Goal: Task Accomplishment & Management: Manage account settings

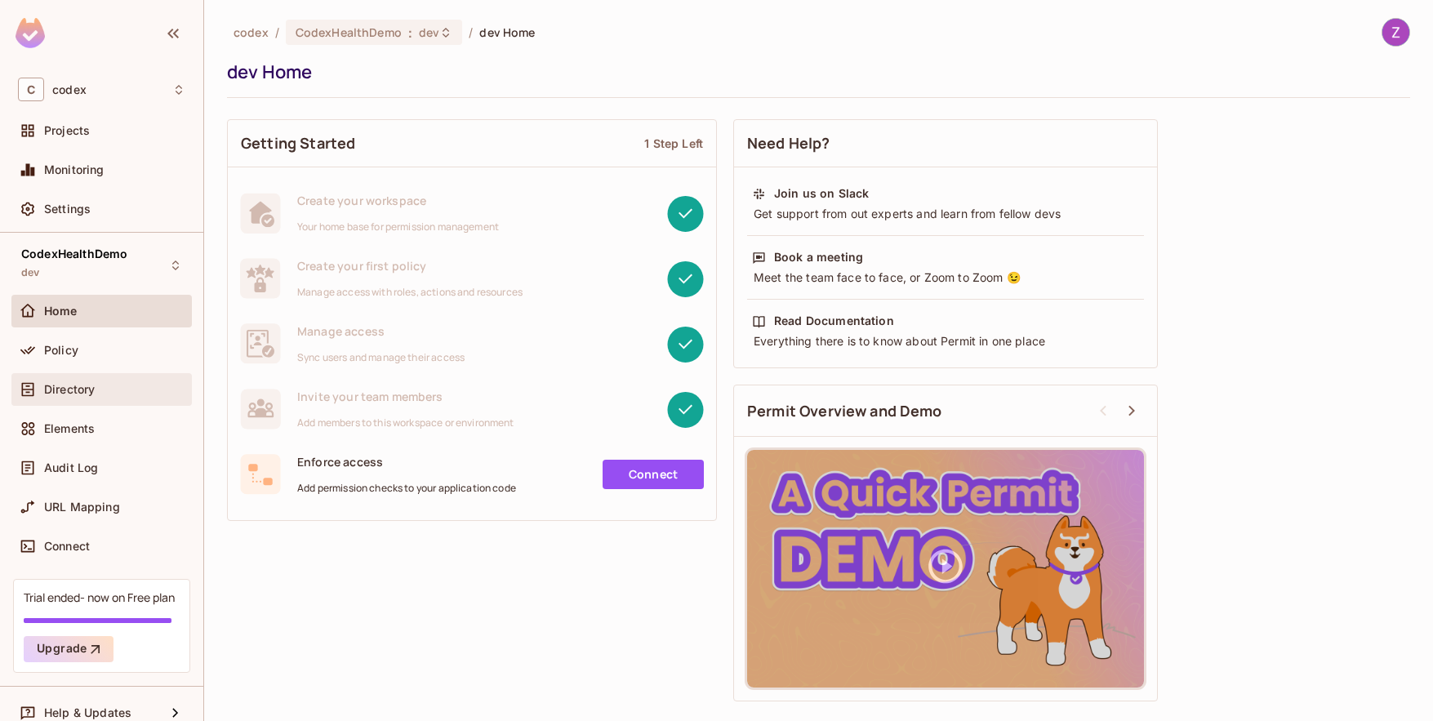
scroll to position [17, 0]
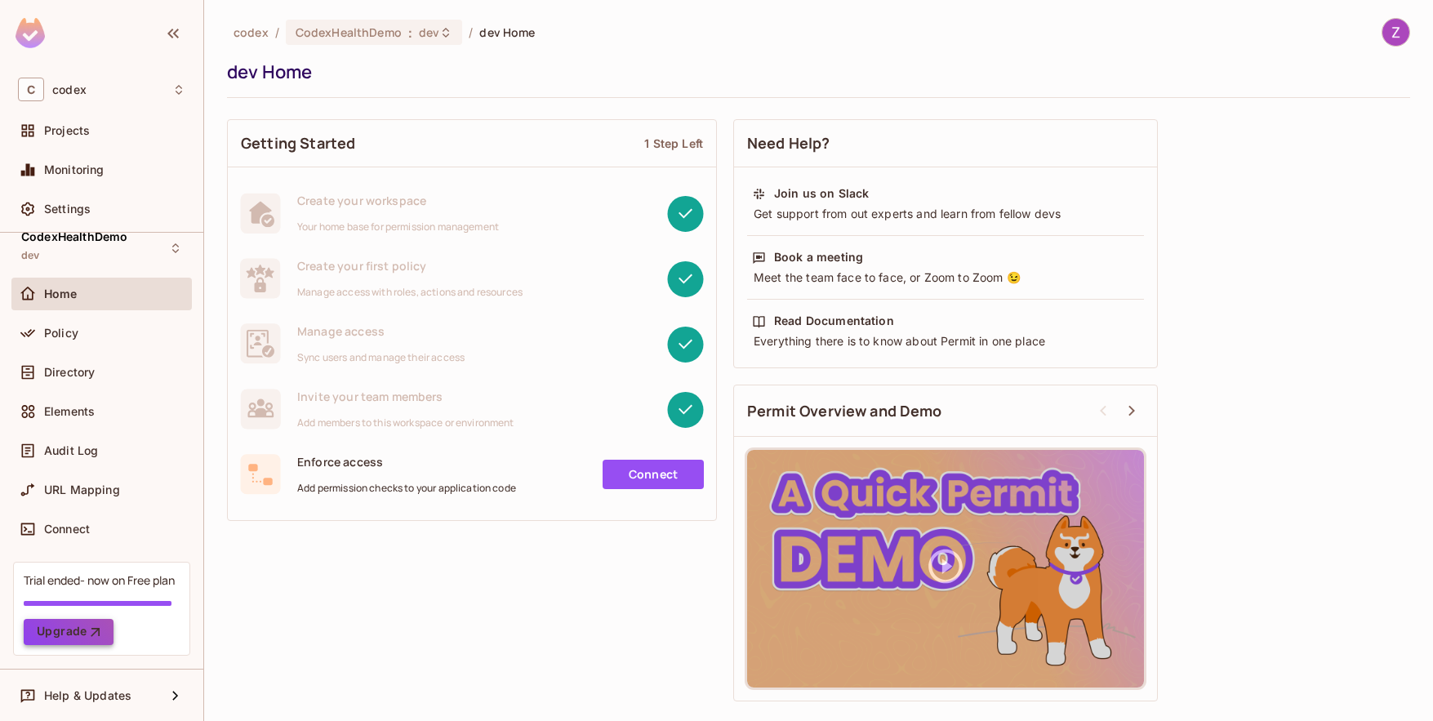
click at [79, 634] on button "Upgrade" at bounding box center [69, 632] width 90 height 26
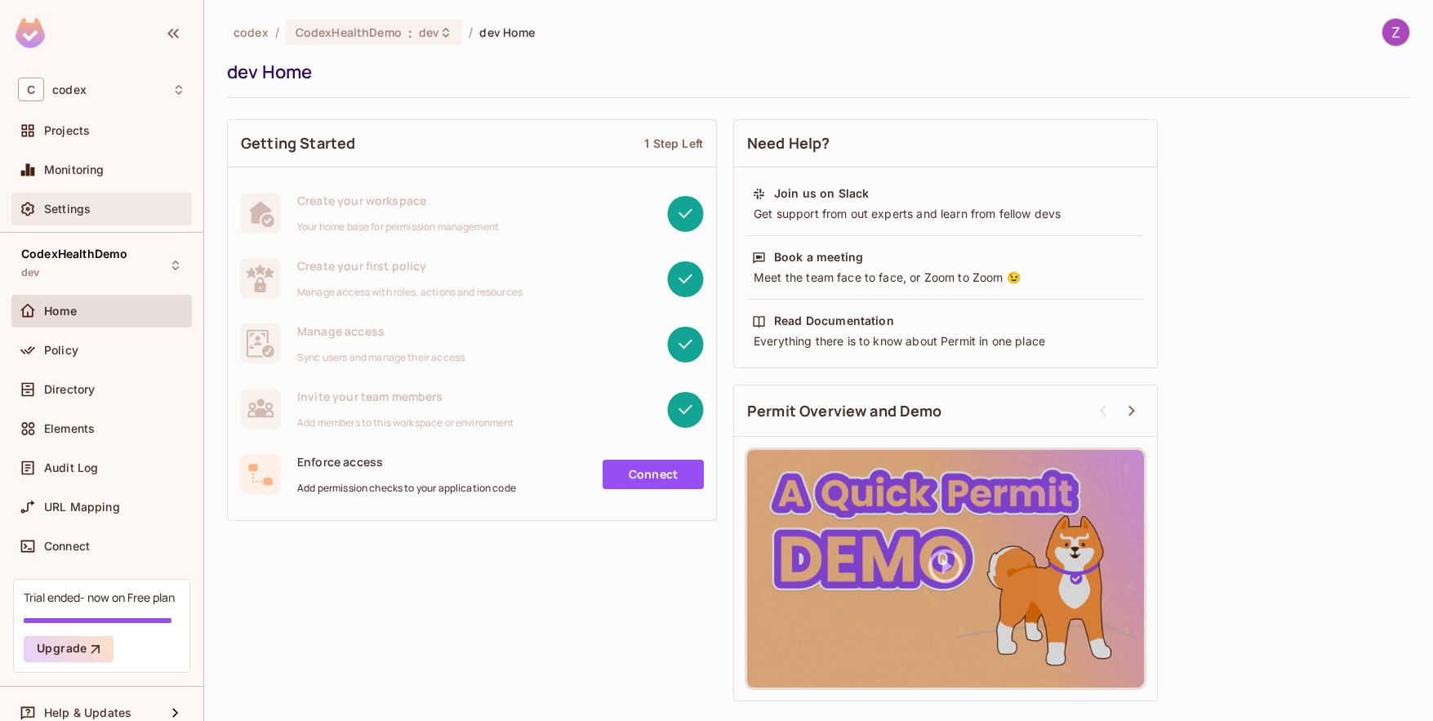
click at [81, 211] on span "Settings" at bounding box center [67, 208] width 47 height 13
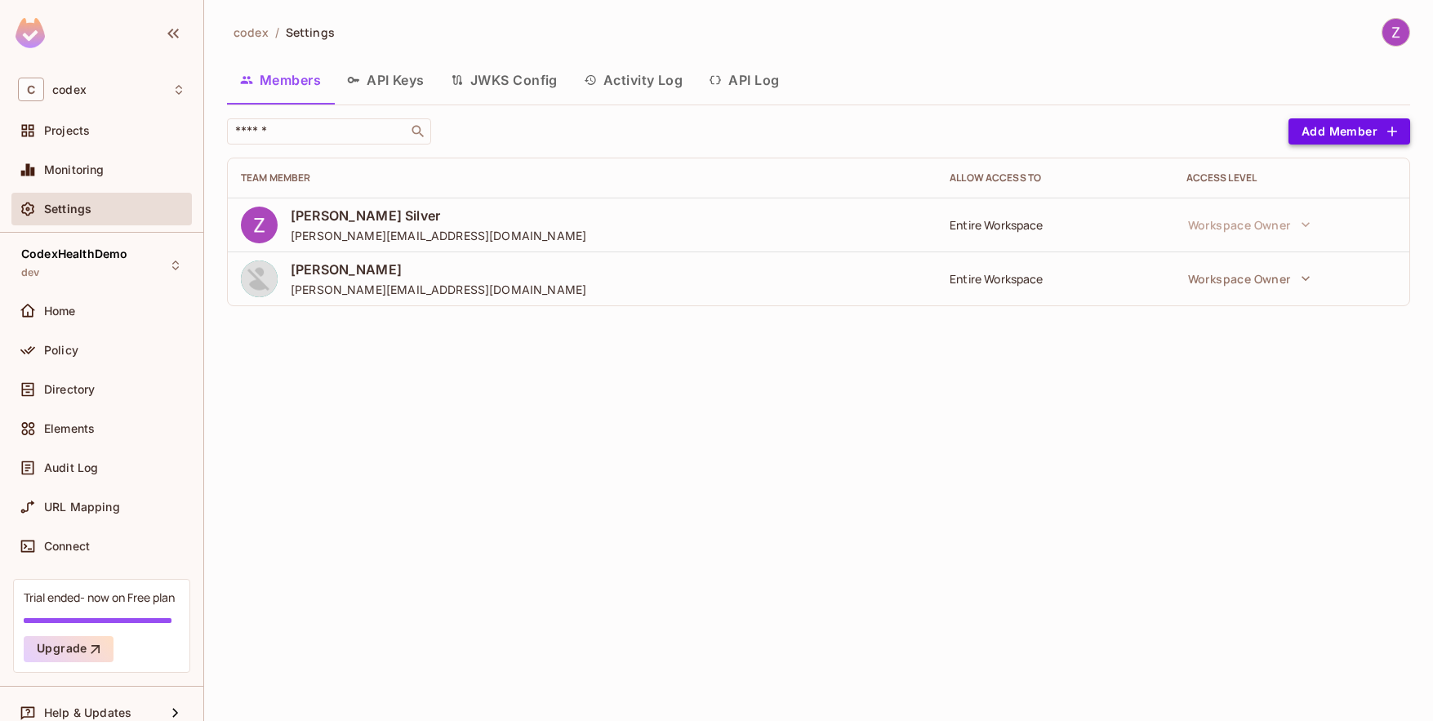
click at [1324, 136] on button "Add Member" at bounding box center [1349, 131] width 122 height 26
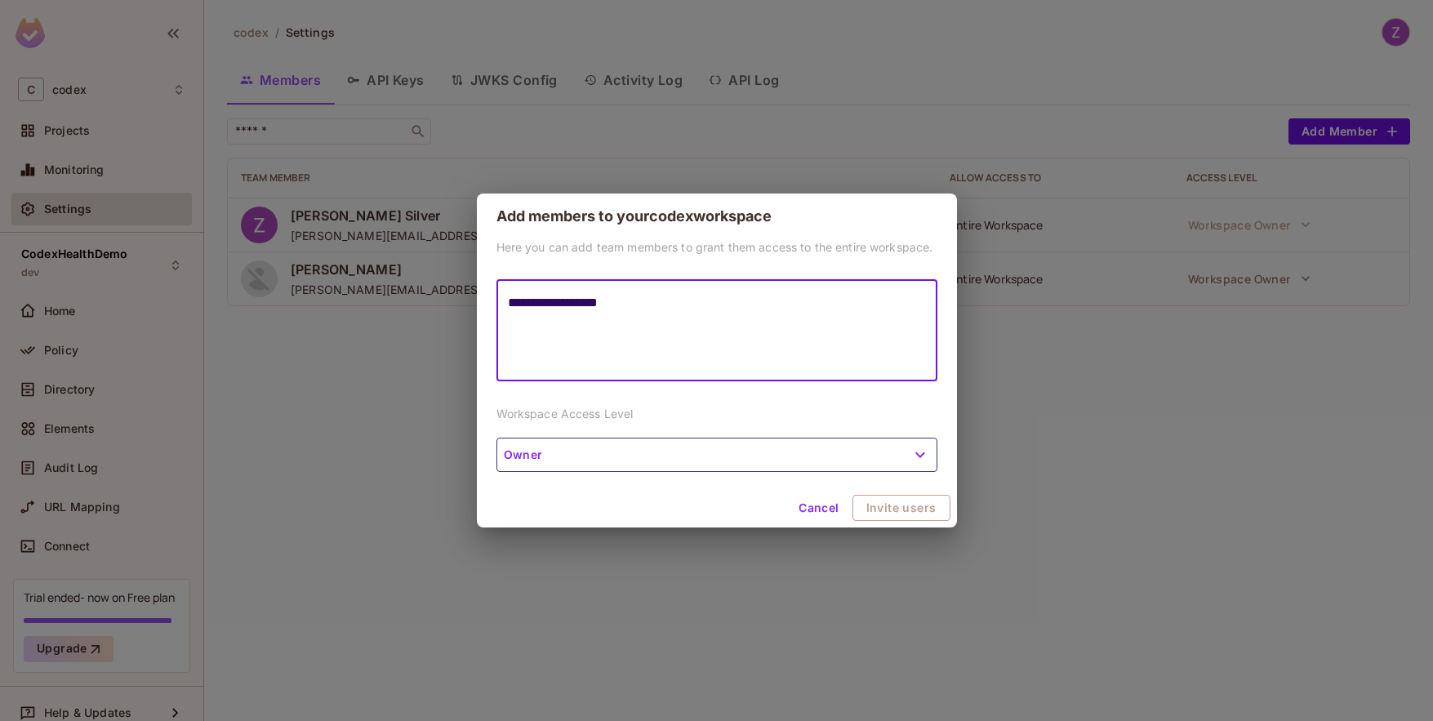
type textarea "**********"
click at [665, 457] on button "Owner" at bounding box center [716, 455] width 441 height 34
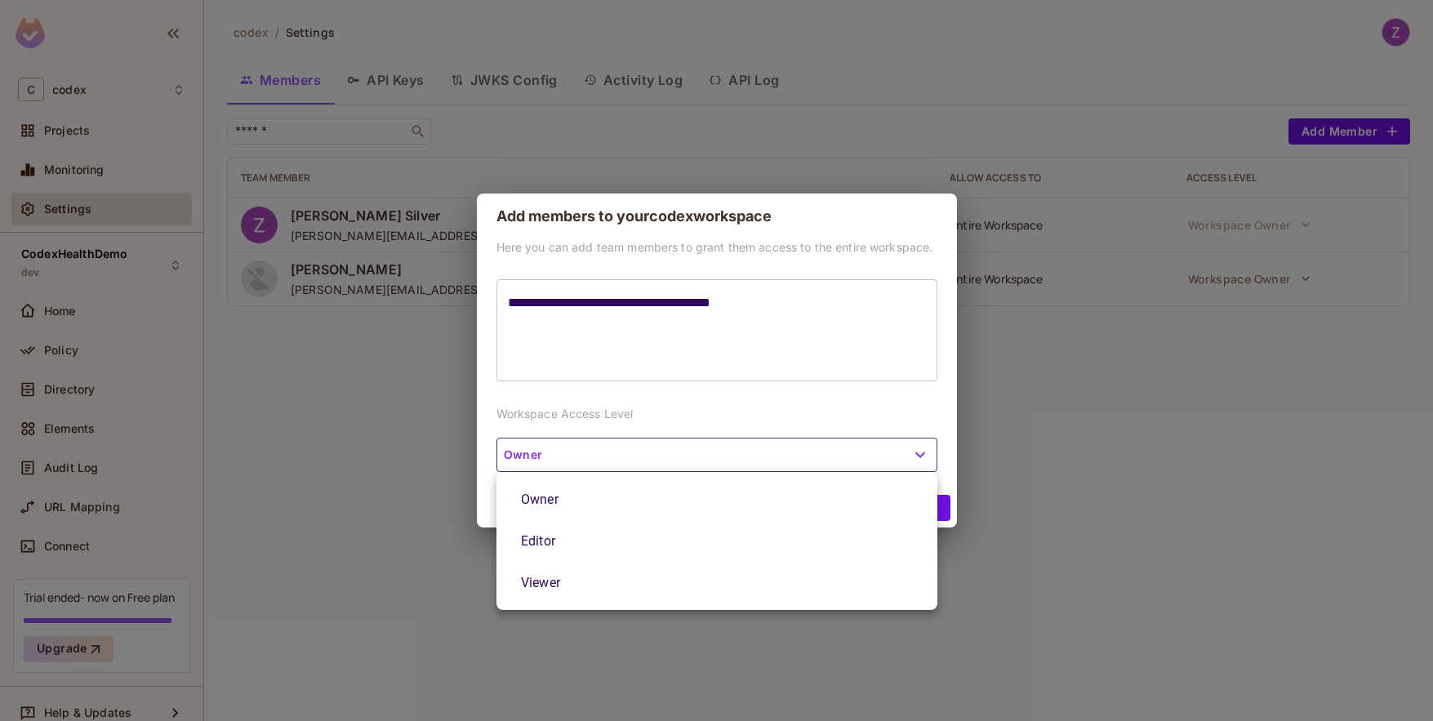
click at [587, 567] on li "Viewer" at bounding box center [716, 583] width 441 height 42
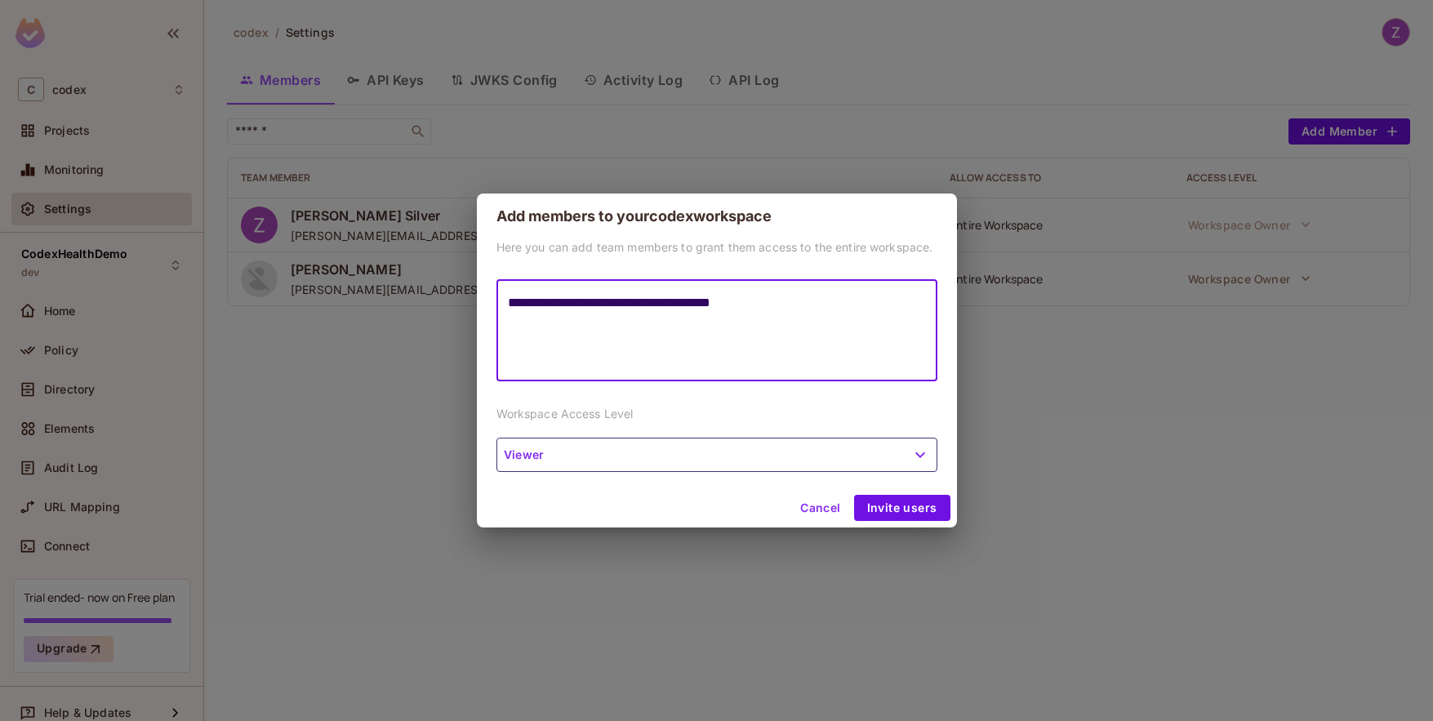
click at [812, 296] on textarea "**********" at bounding box center [717, 330] width 418 height 75
type textarea "**********"
click at [907, 505] on button "Invite users" at bounding box center [902, 508] width 96 height 26
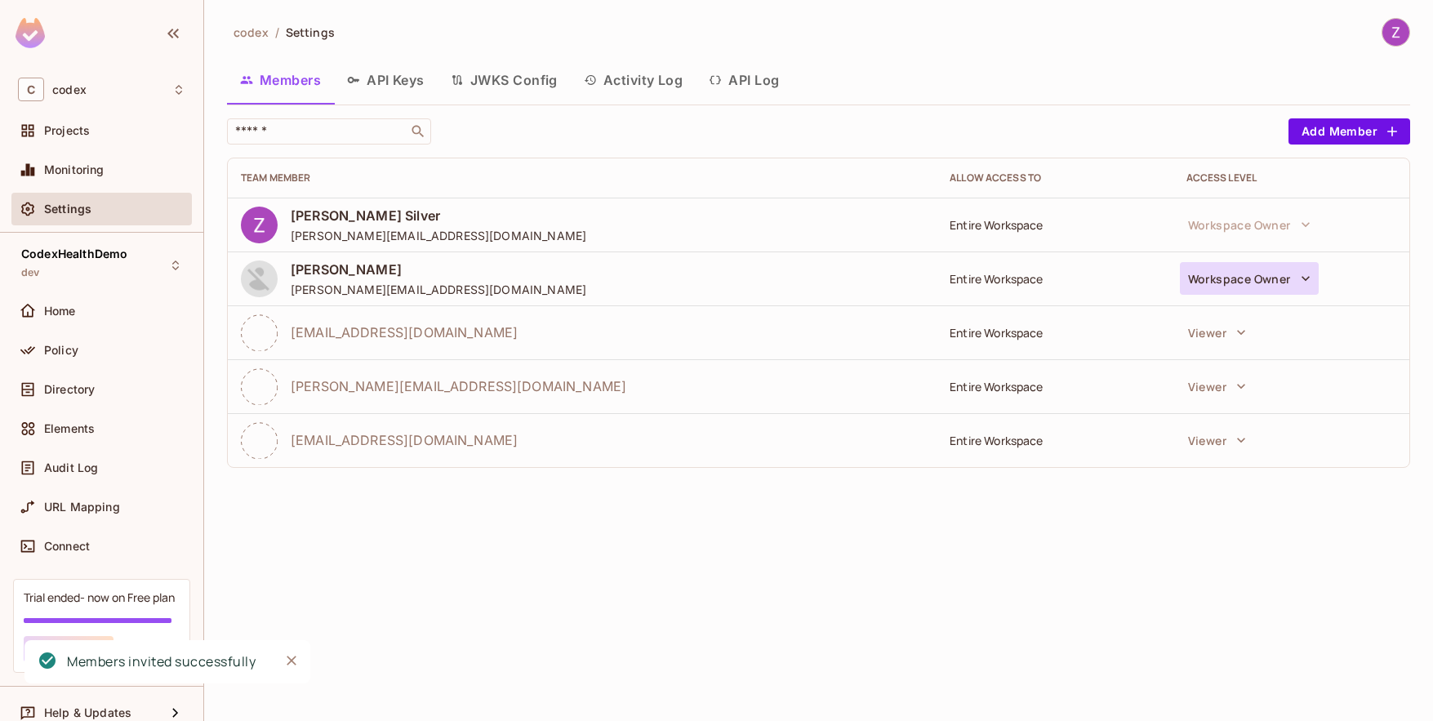
click at [1269, 272] on button "Workspace Owner" at bounding box center [1249, 278] width 139 height 33
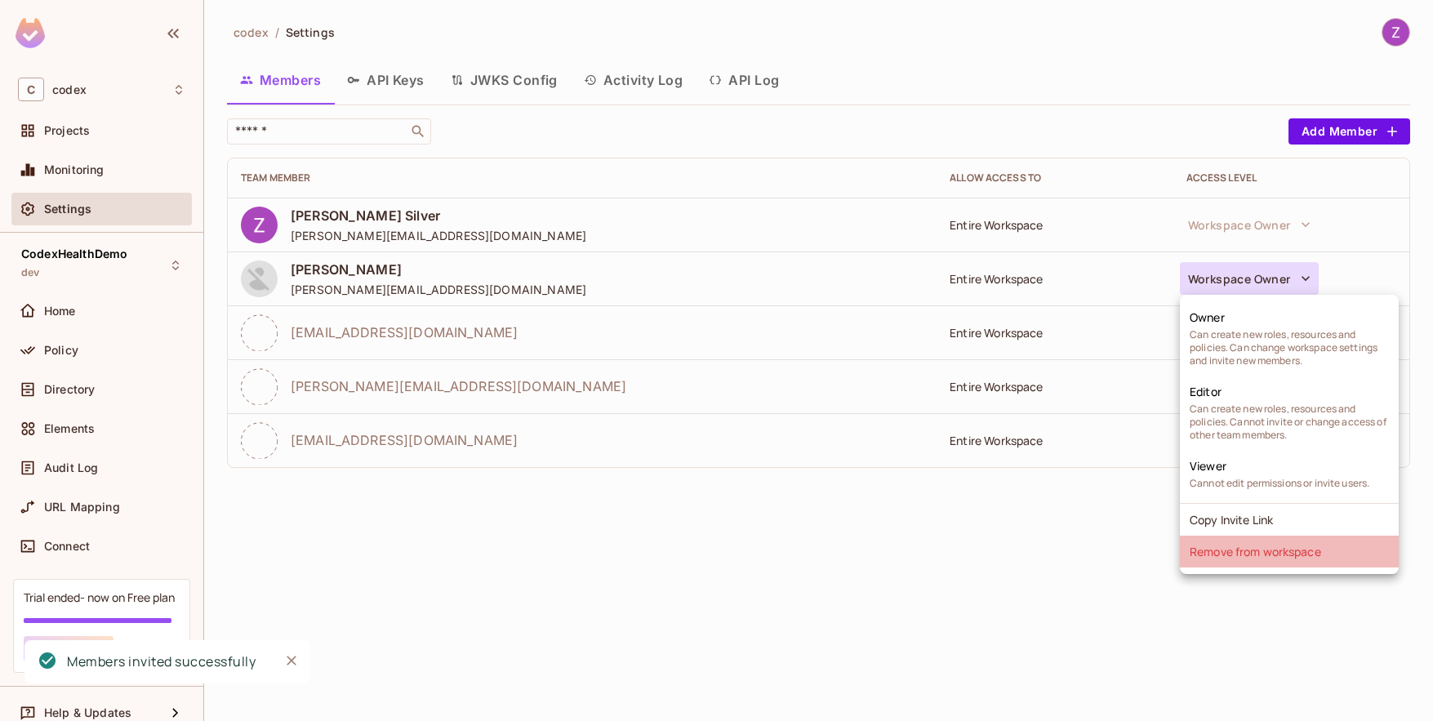
click at [1275, 551] on li "Remove from workspace" at bounding box center [1289, 552] width 219 height 32
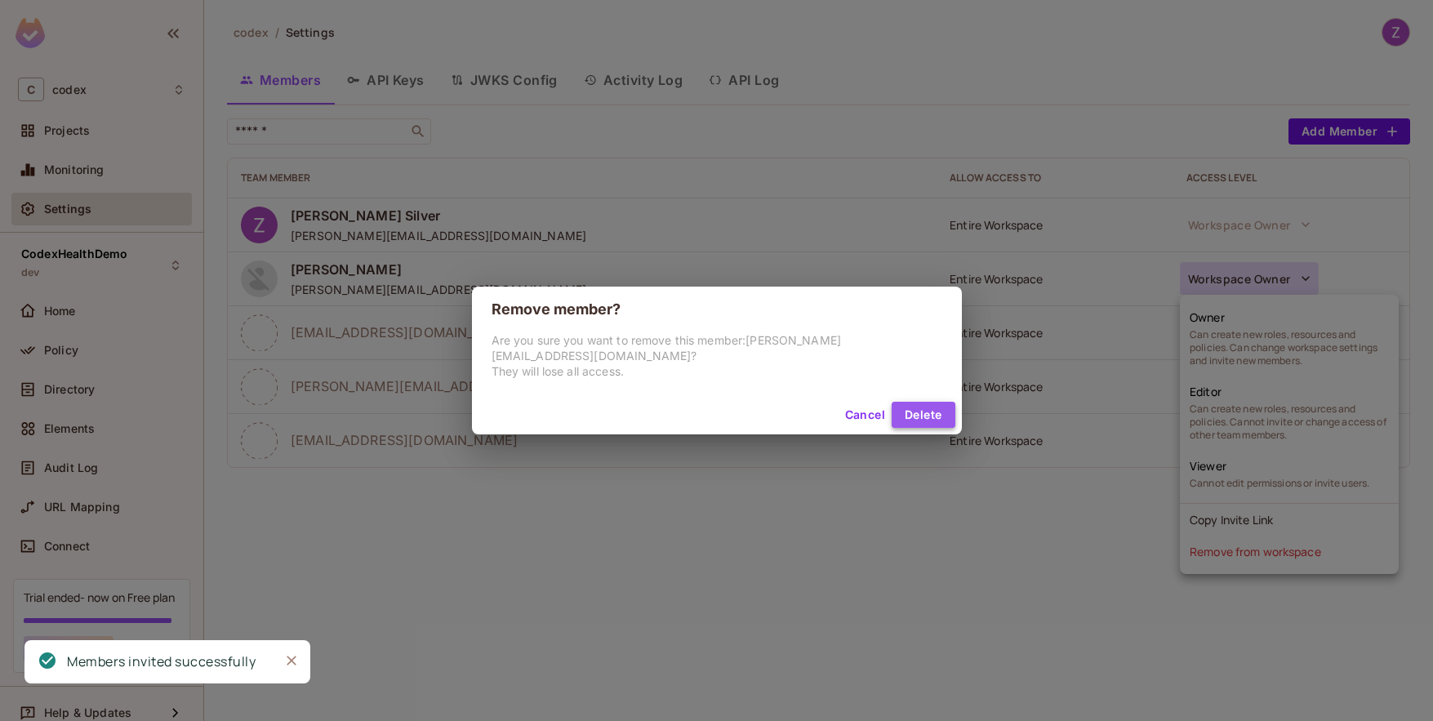
click at [902, 404] on button "Delete" at bounding box center [923, 415] width 63 height 26
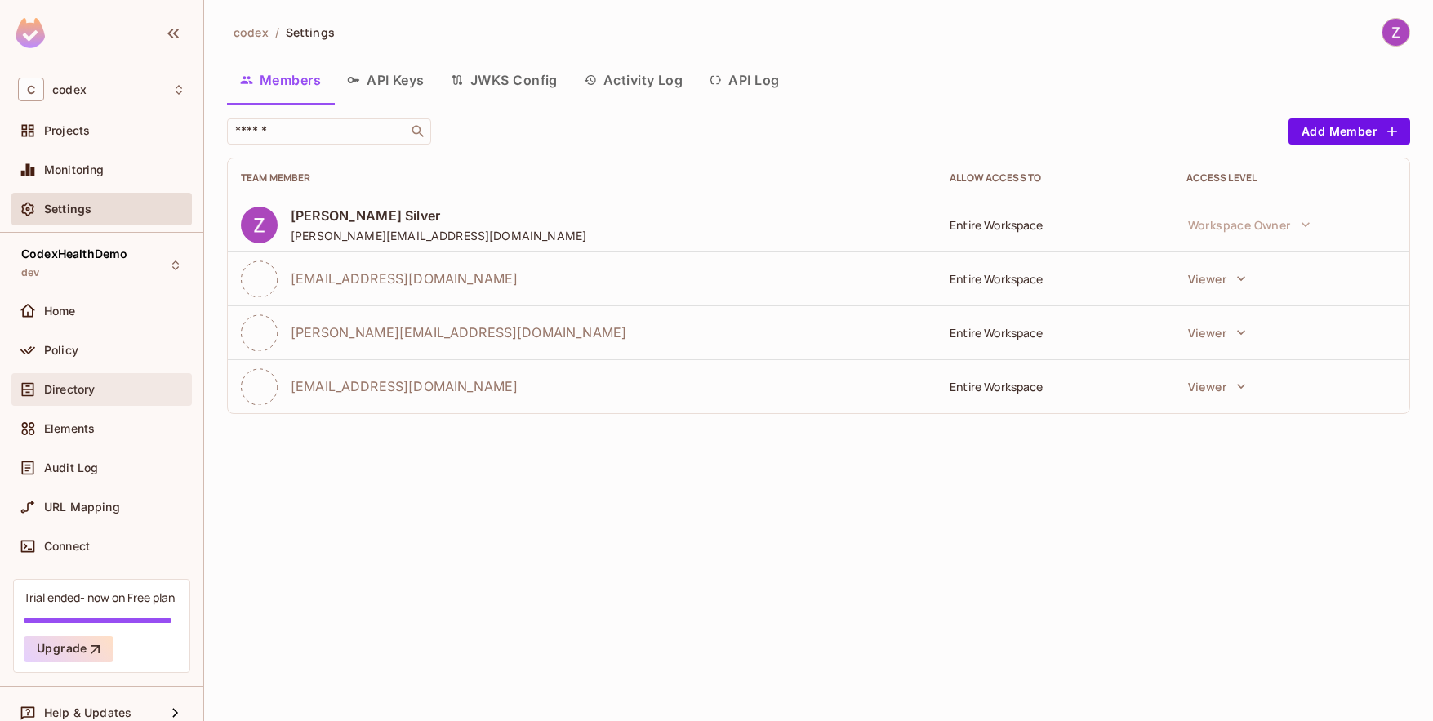
scroll to position [17, 0]
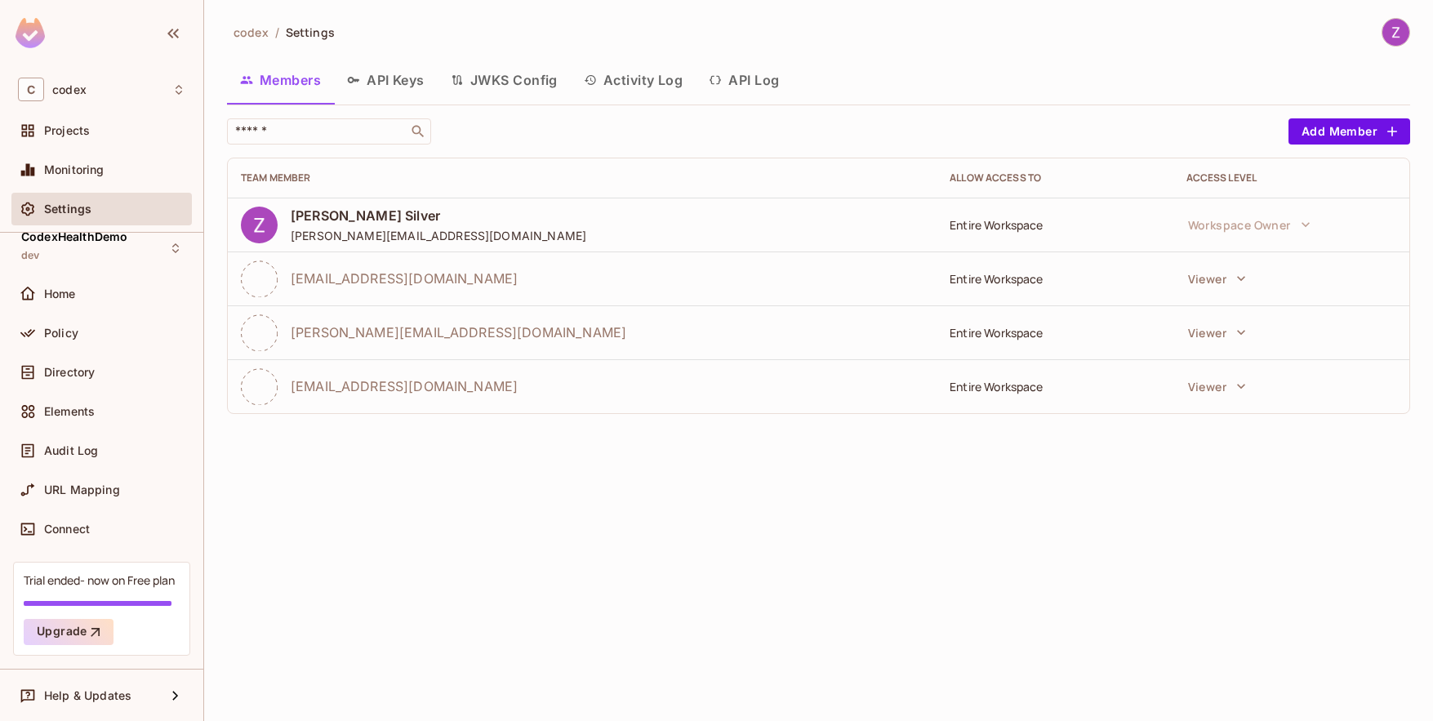
click at [96, 581] on div "Trial ended- now on Free plan" at bounding box center [99, 580] width 151 height 16
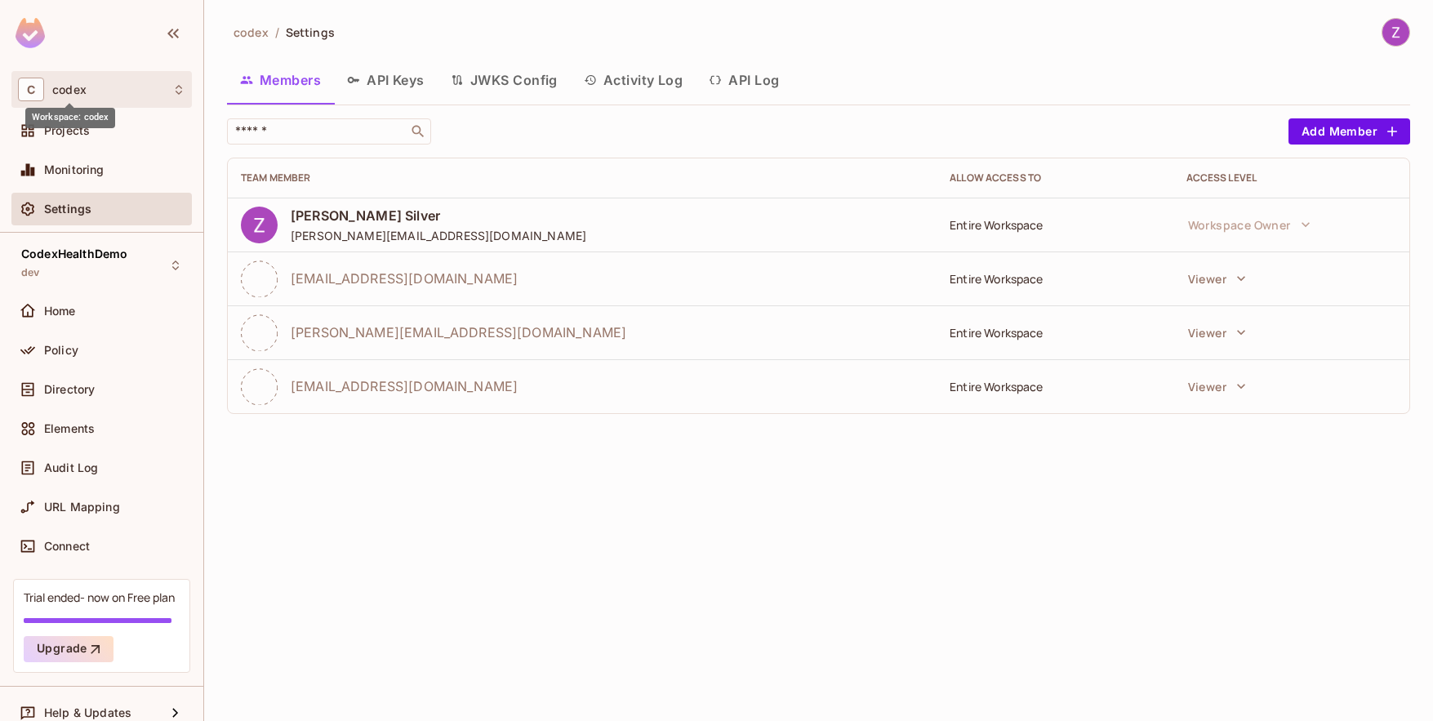
click at [83, 91] on span "codex" at bounding box center [69, 89] width 34 height 13
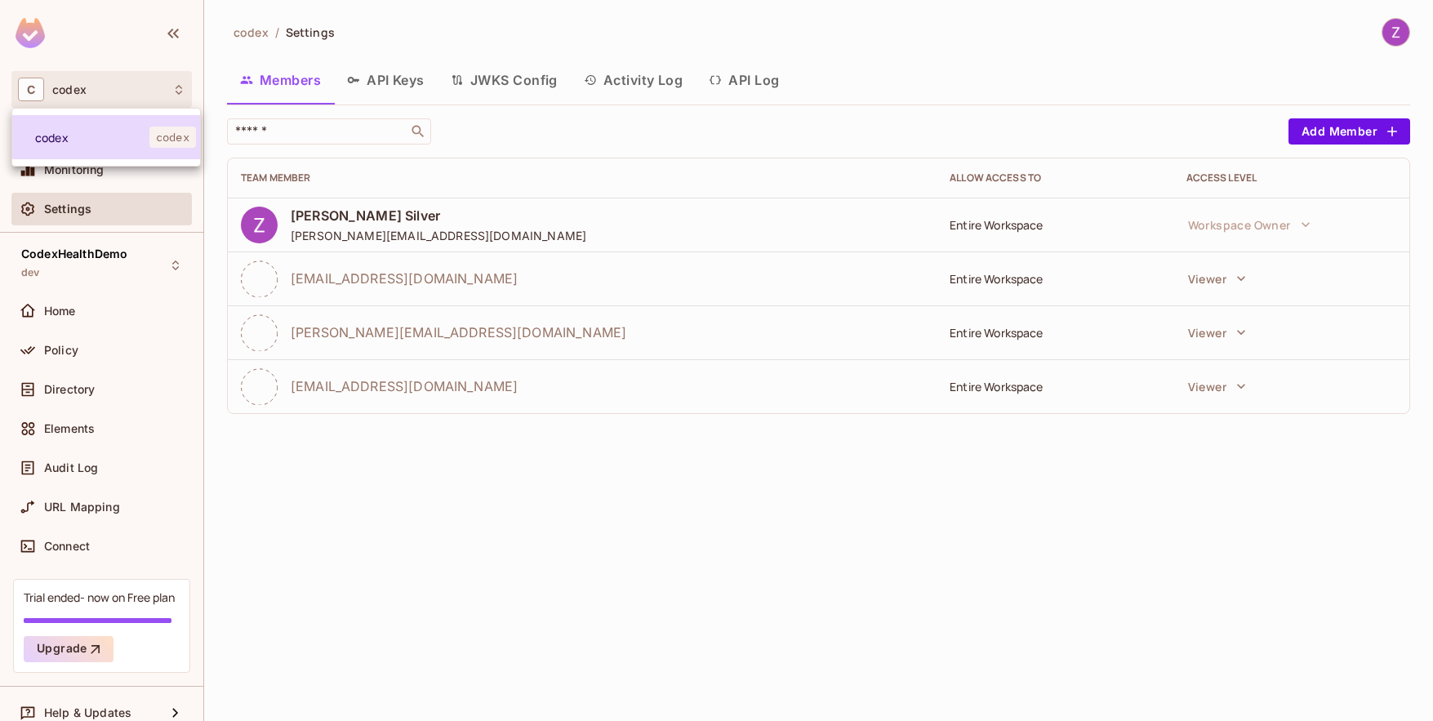
click at [73, 141] on span "codex" at bounding box center [92, 138] width 114 height 16
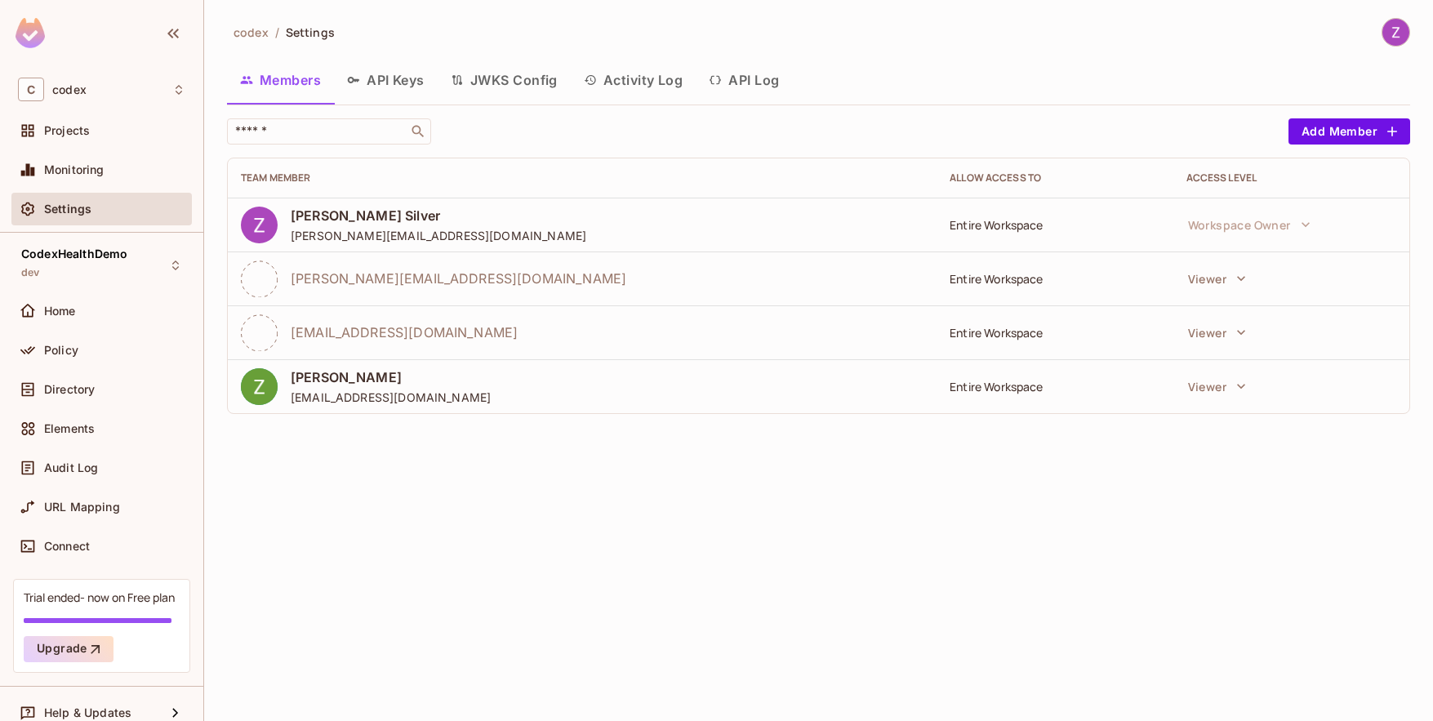
click at [1396, 33] on img at bounding box center [1395, 32] width 27 height 27
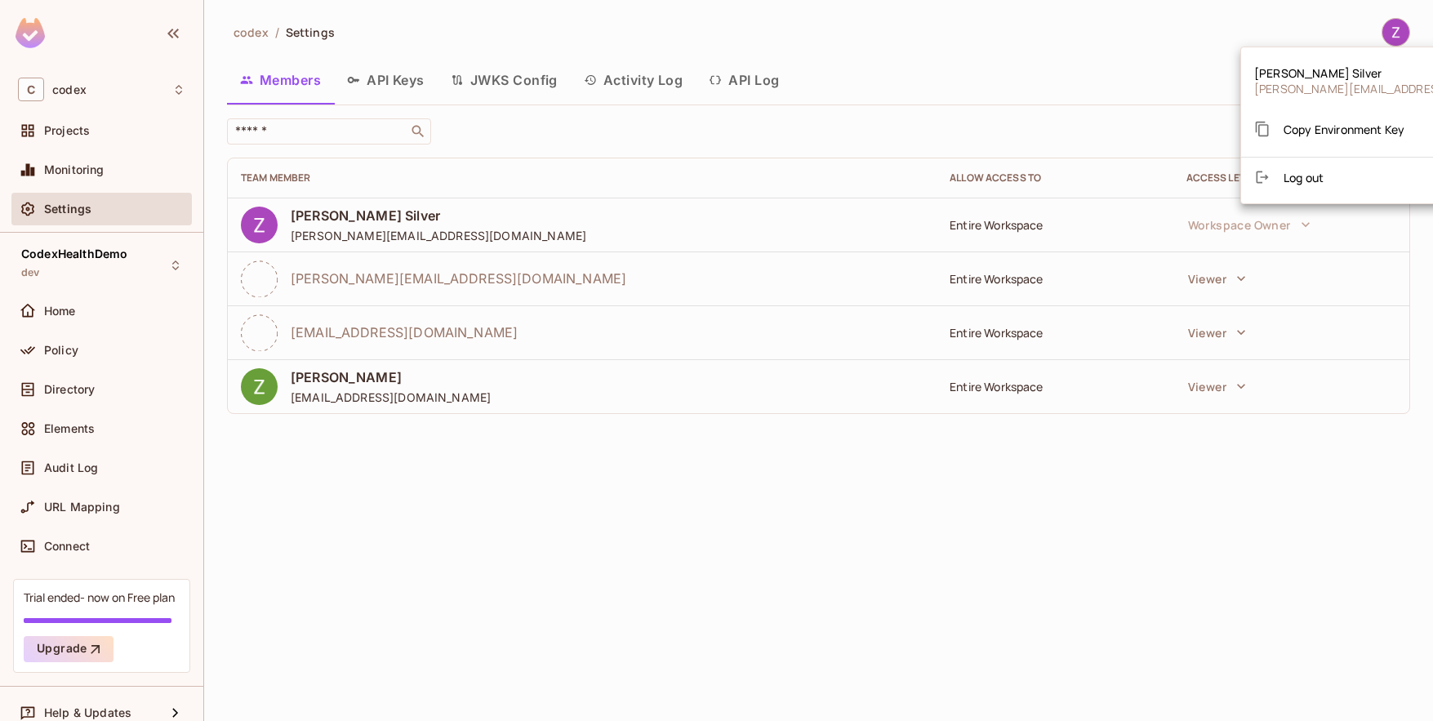
click at [1118, 78] on div at bounding box center [716, 360] width 1433 height 721
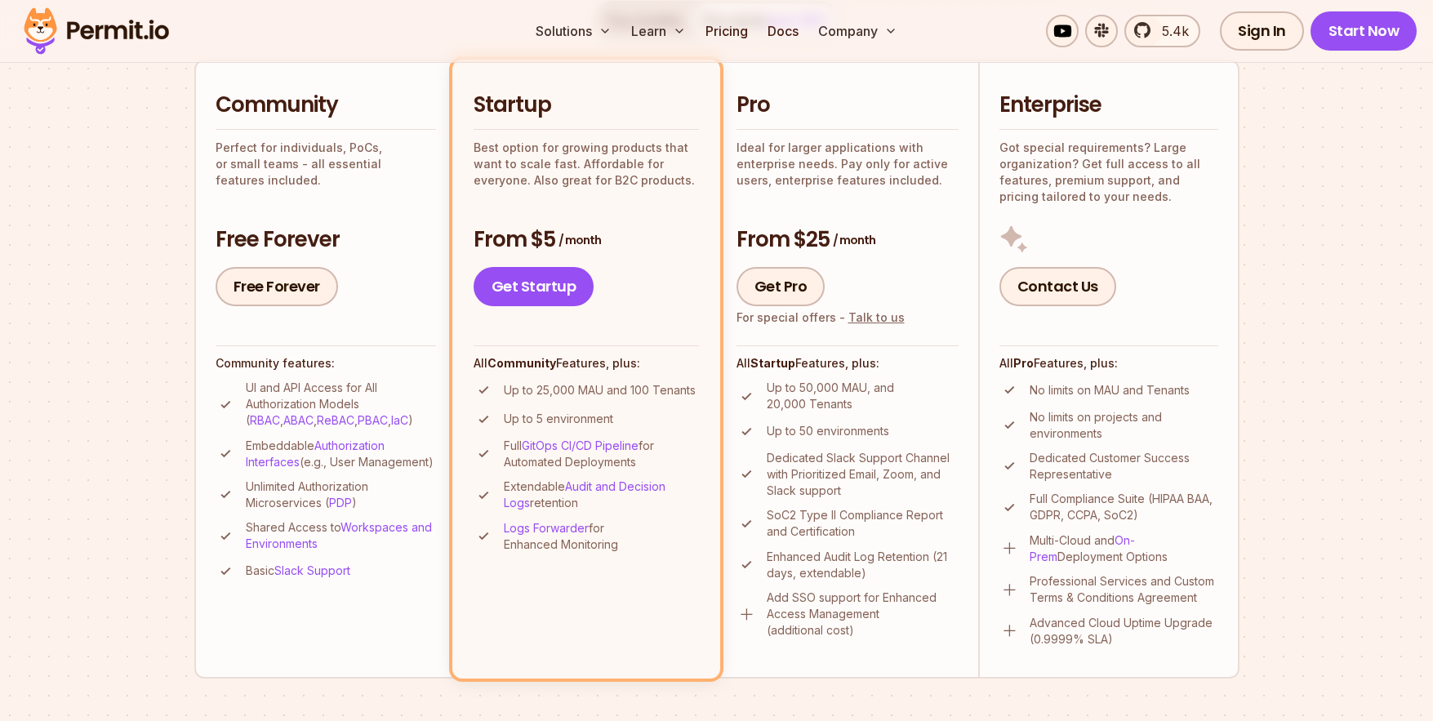
scroll to position [373, 0]
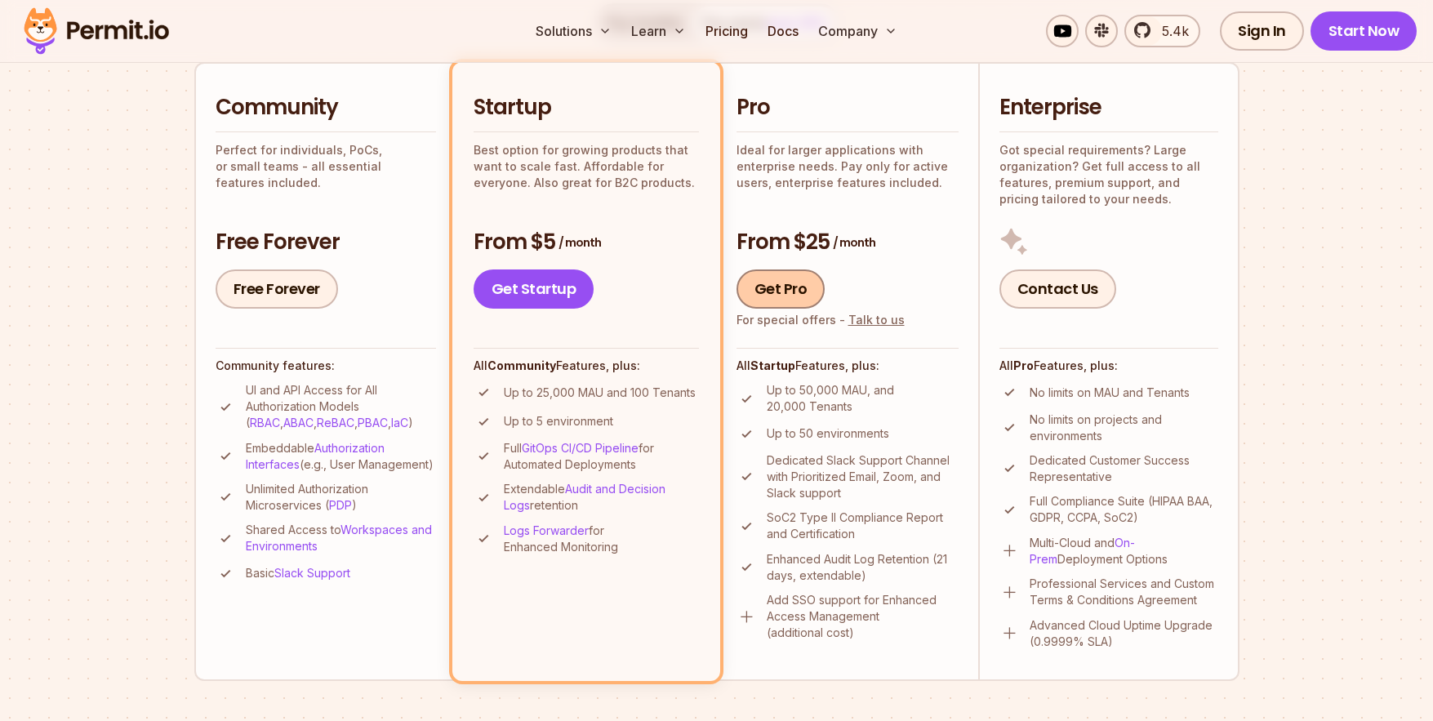
click at [791, 295] on link "Get Pro" at bounding box center [781, 288] width 89 height 39
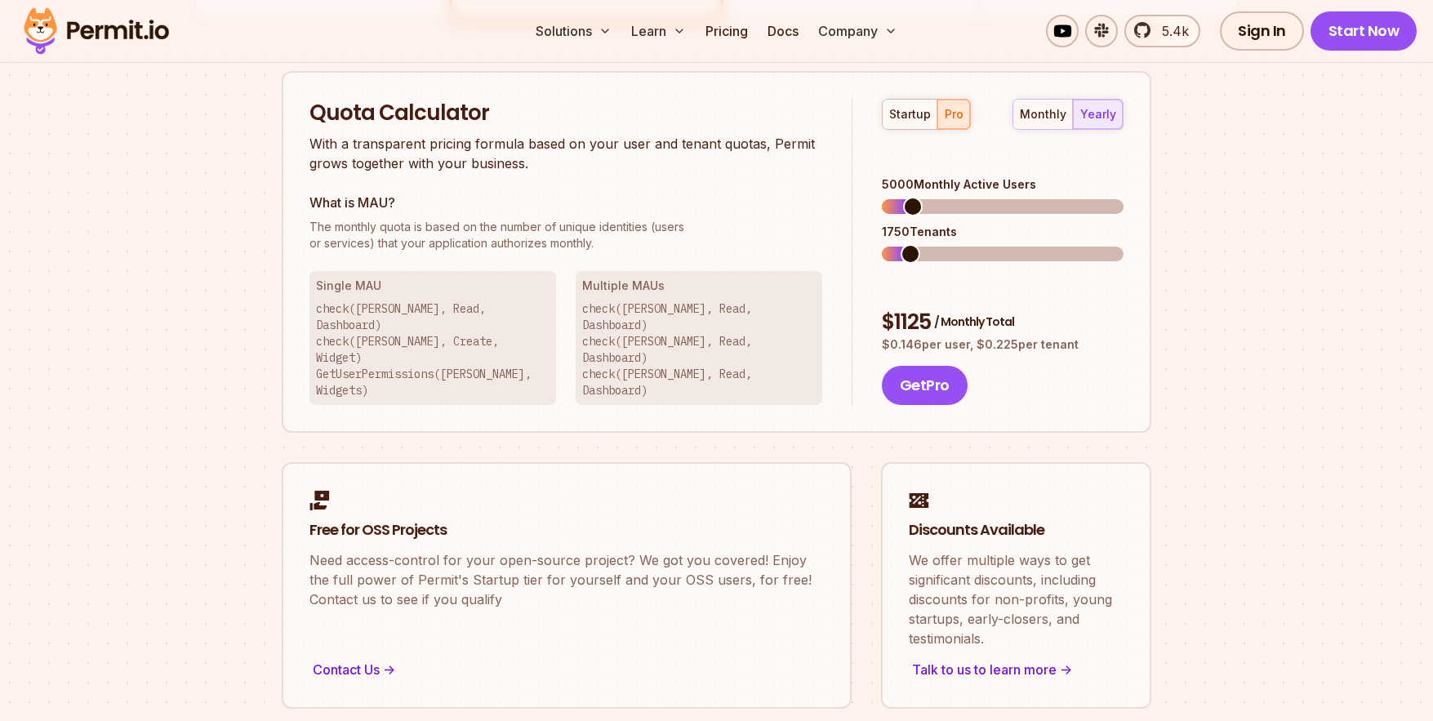
scroll to position [1042, 0]
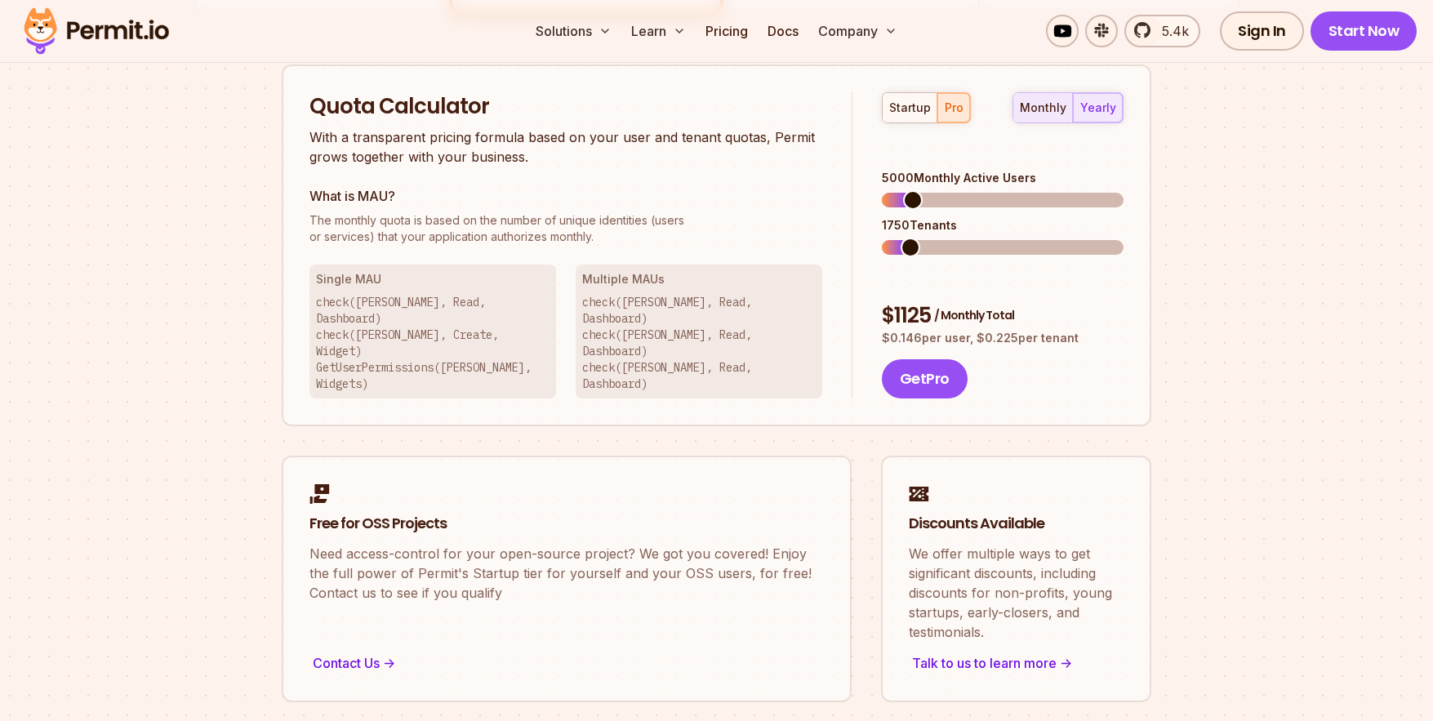
click at [1052, 104] on div "monthly" at bounding box center [1043, 108] width 47 height 16
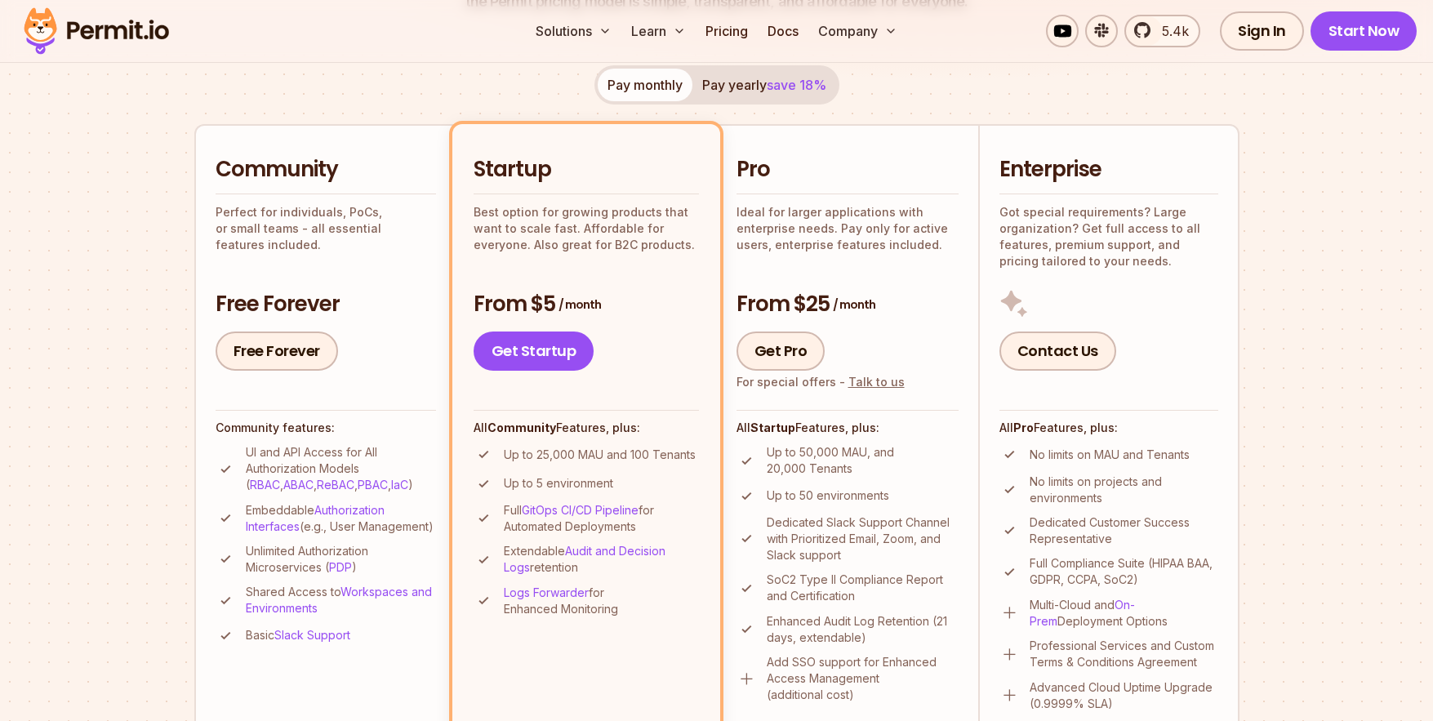
scroll to position [0, 0]
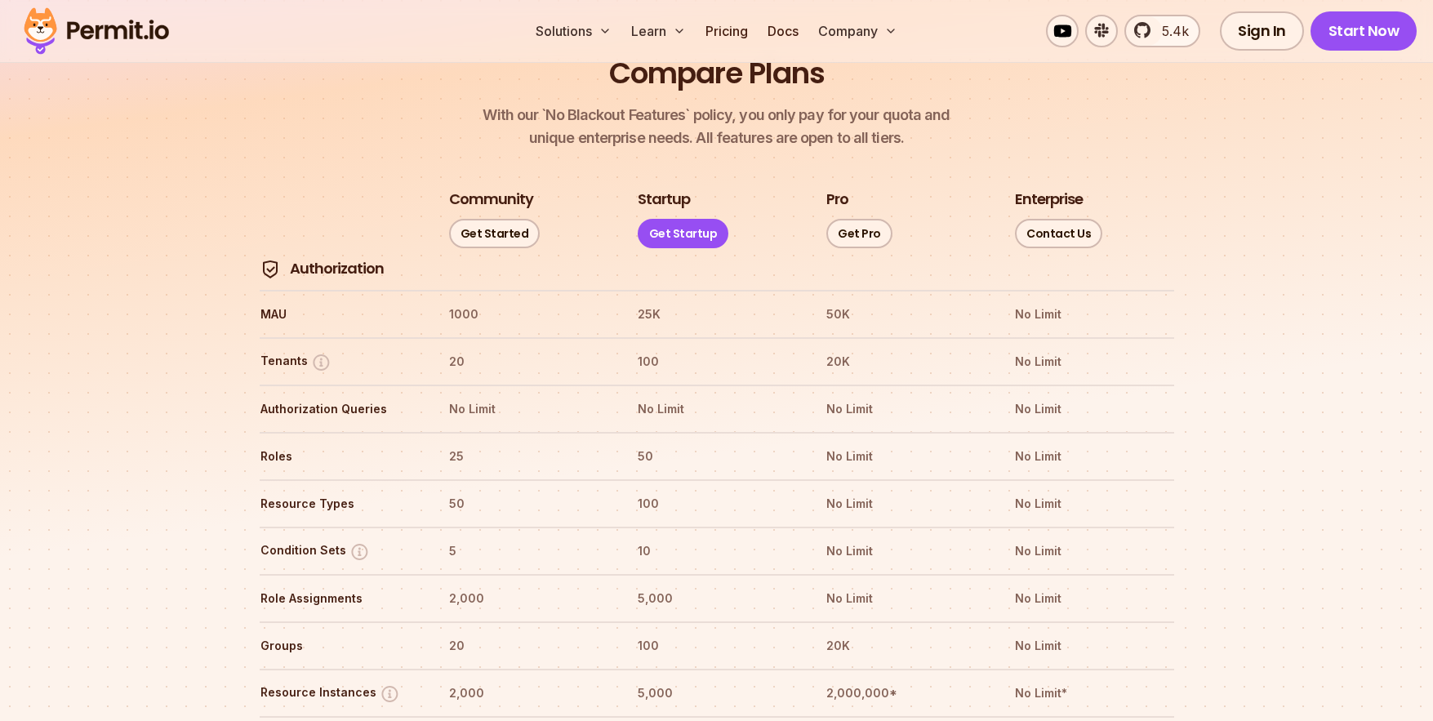
scroll to position [1839, 0]
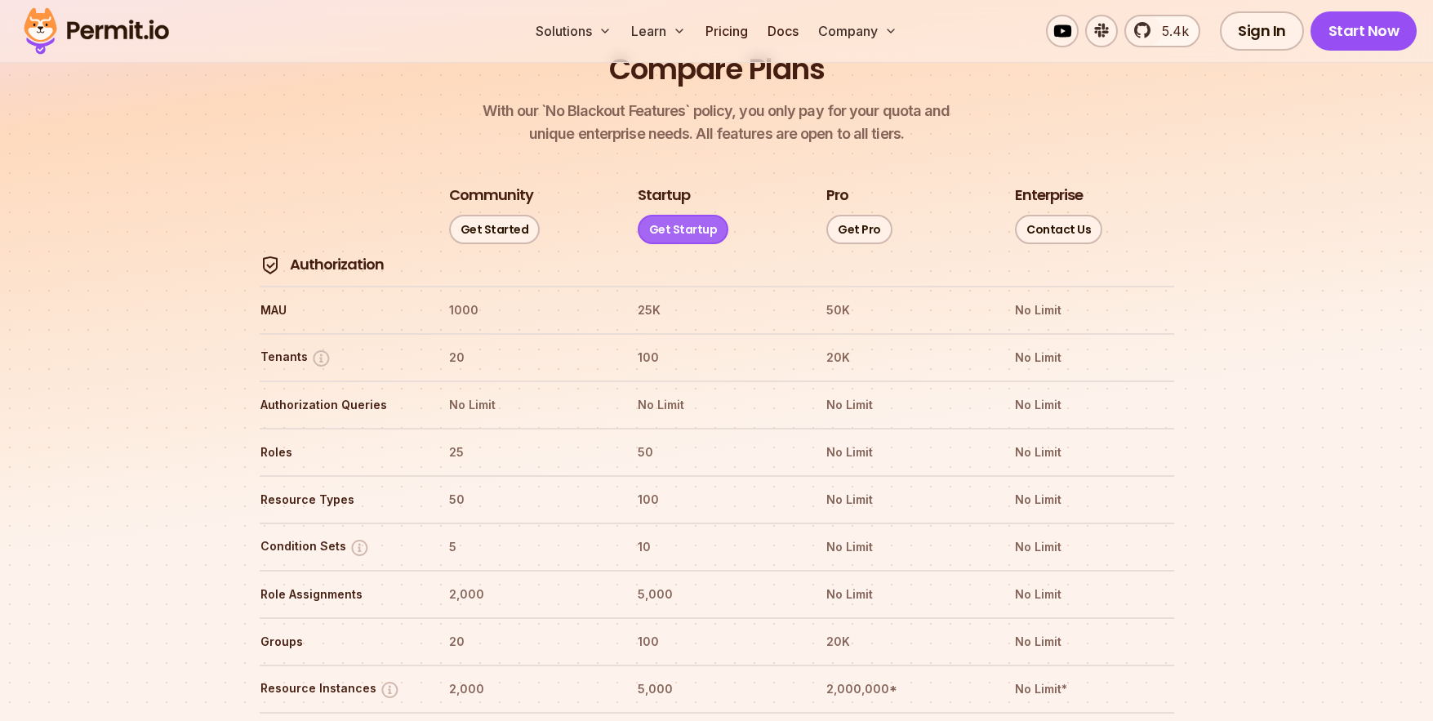
click at [683, 215] on link "Get Startup" at bounding box center [683, 229] width 91 height 29
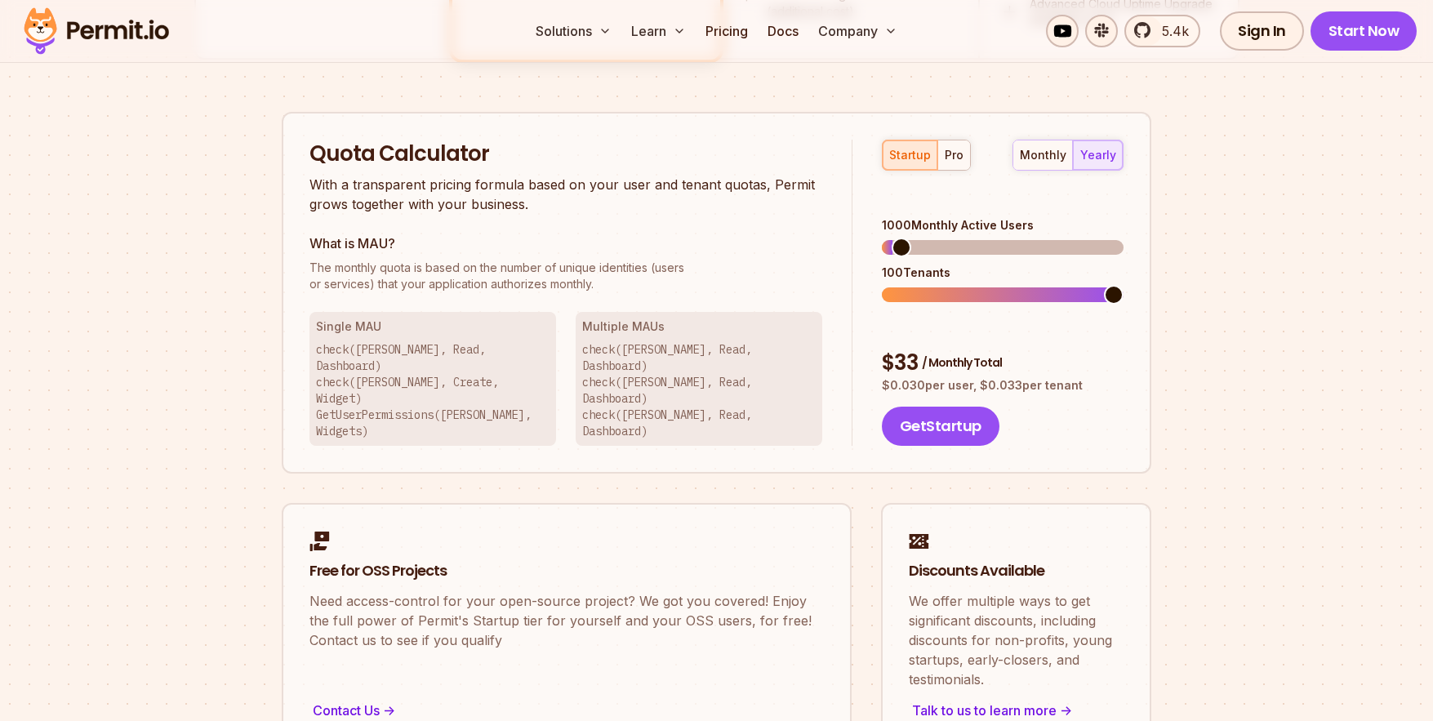
scroll to position [993, 0]
